Goal: Contribute content

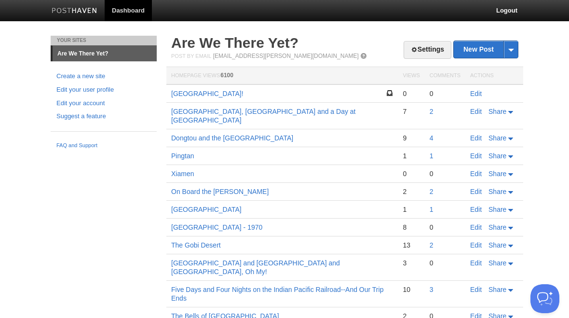
click at [193, 94] on link "[GEOGRAPHIC_DATA]!" at bounding box center [207, 94] width 72 height 8
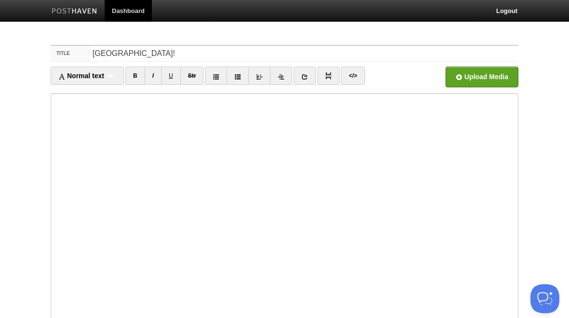
click at [555, 141] on body "Dashboard Logout Your Sites Are We There Yet? Create a new site Edit your user …" at bounding box center [284, 204] width 569 height 408
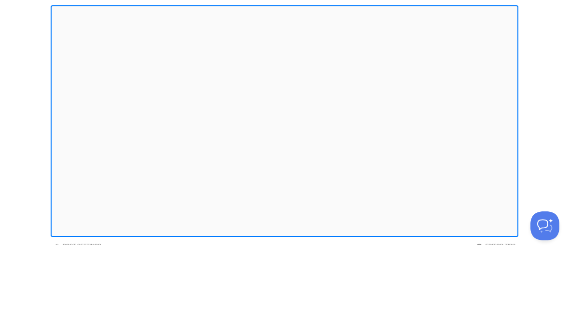
click at [52, 93] on iframe at bounding box center [285, 208] width 468 height 231
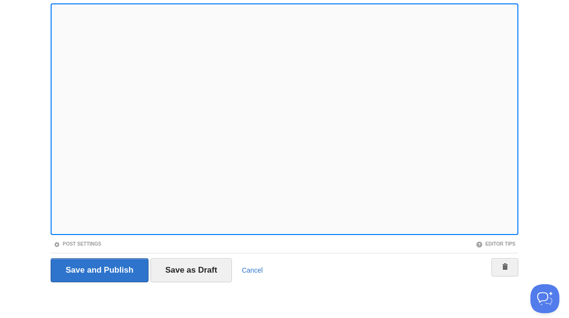
scroll to position [75, 0]
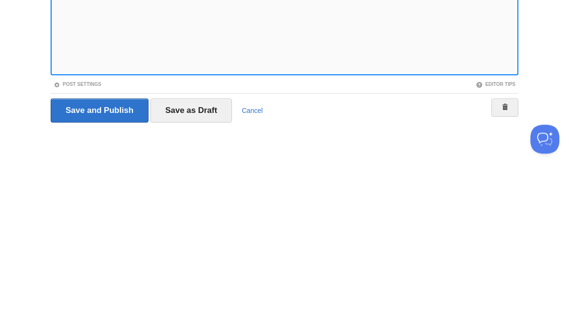
click at [208, 273] on input "Save as Draft" at bounding box center [191, 285] width 82 height 24
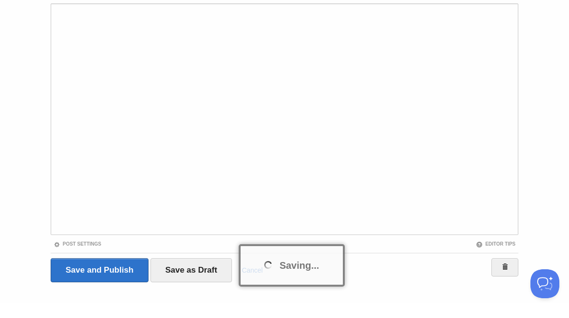
scroll to position [90, 0]
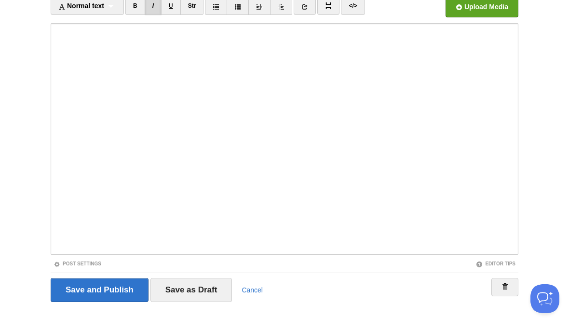
scroll to position [36, 0]
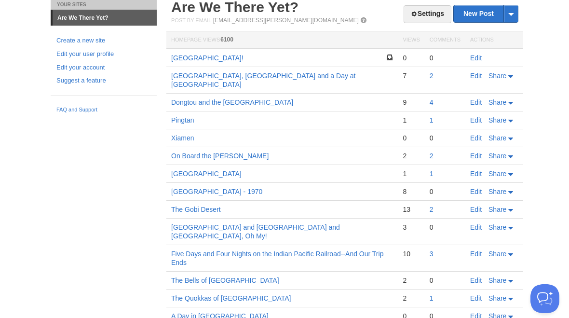
click at [475, 57] on link "Edit" at bounding box center [476, 58] width 12 height 8
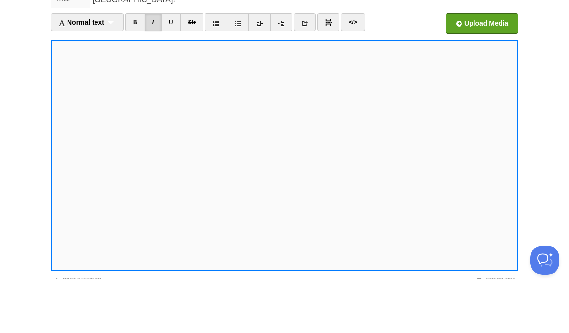
click at [170, 67] on link "U" at bounding box center [171, 76] width 20 height 18
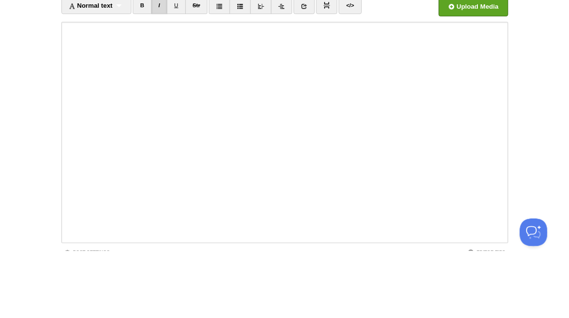
scroll to position [70, 0]
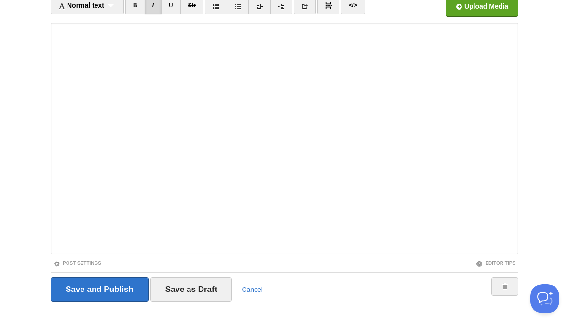
click at [118, 288] on input "Save and Publish" at bounding box center [100, 289] width 98 height 24
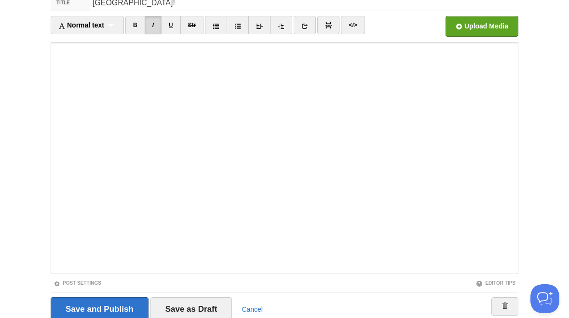
scroll to position [36, 0]
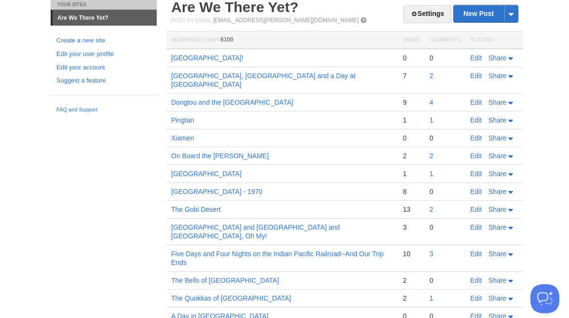
click at [500, 54] on span "Share" at bounding box center [497, 58] width 18 height 8
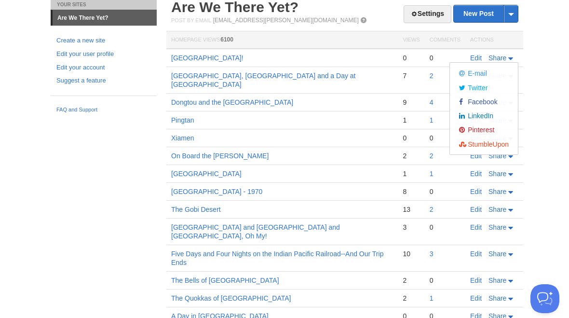
click at [486, 99] on span "Facebook" at bounding box center [482, 102] width 32 height 8
click at [476, 54] on link "Edit" at bounding box center [476, 58] width 12 height 8
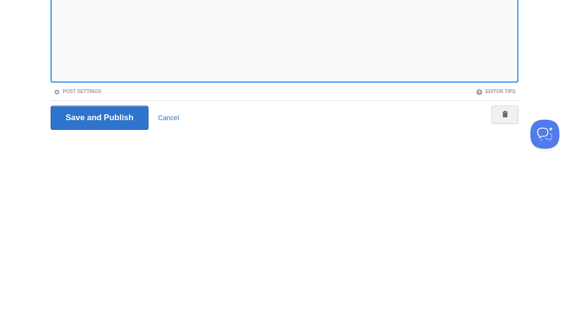
scroll to position [75, 0]
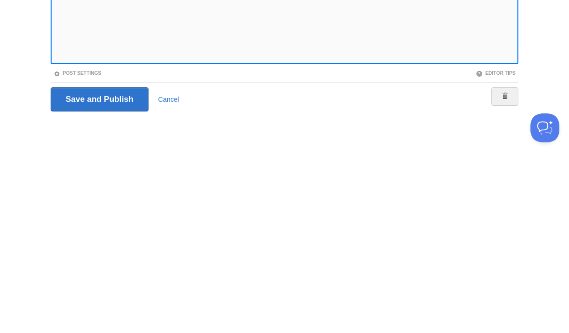
click at [122, 273] on input "Save and Publish" at bounding box center [100, 285] width 98 height 24
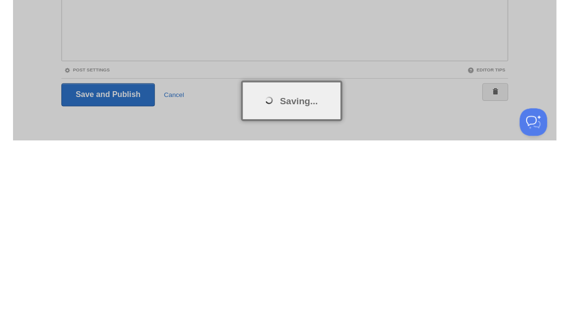
scroll to position [90, 0]
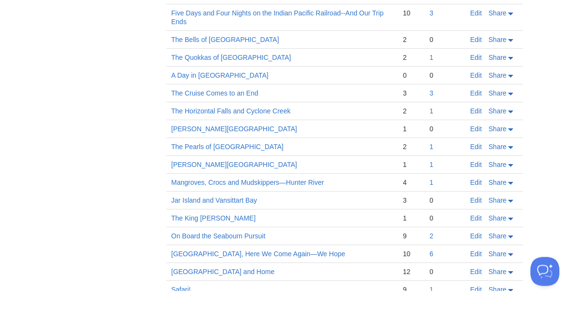
scroll to position [277, 0]
